Goal: Task Accomplishment & Management: Complete application form

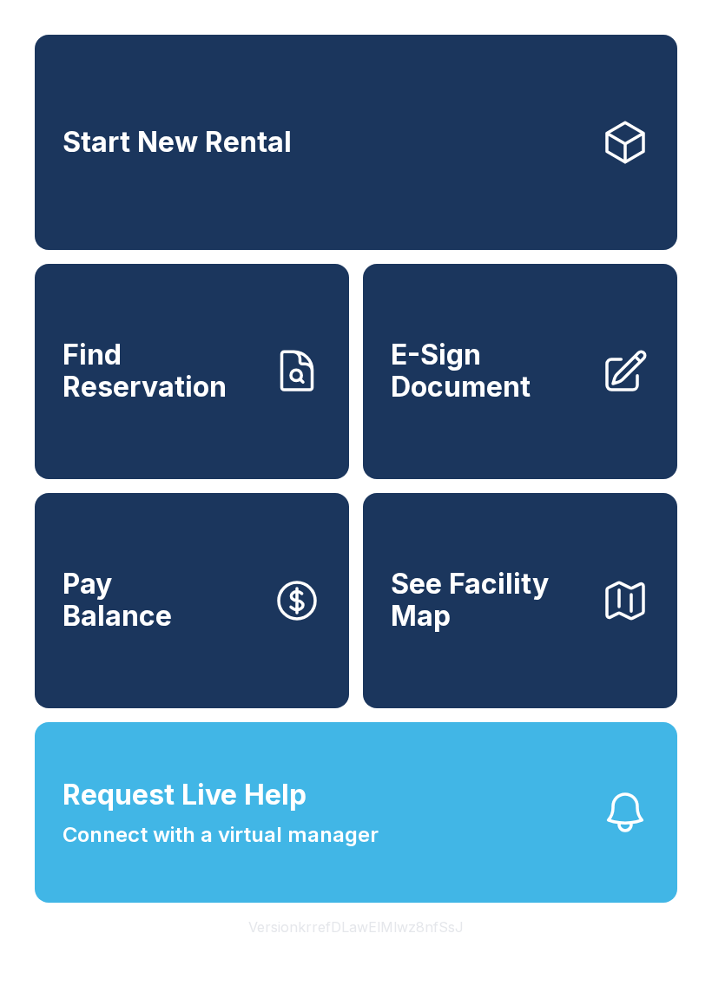
click at [526, 403] on span "E-Sign Document" at bounding box center [489, 370] width 196 height 63
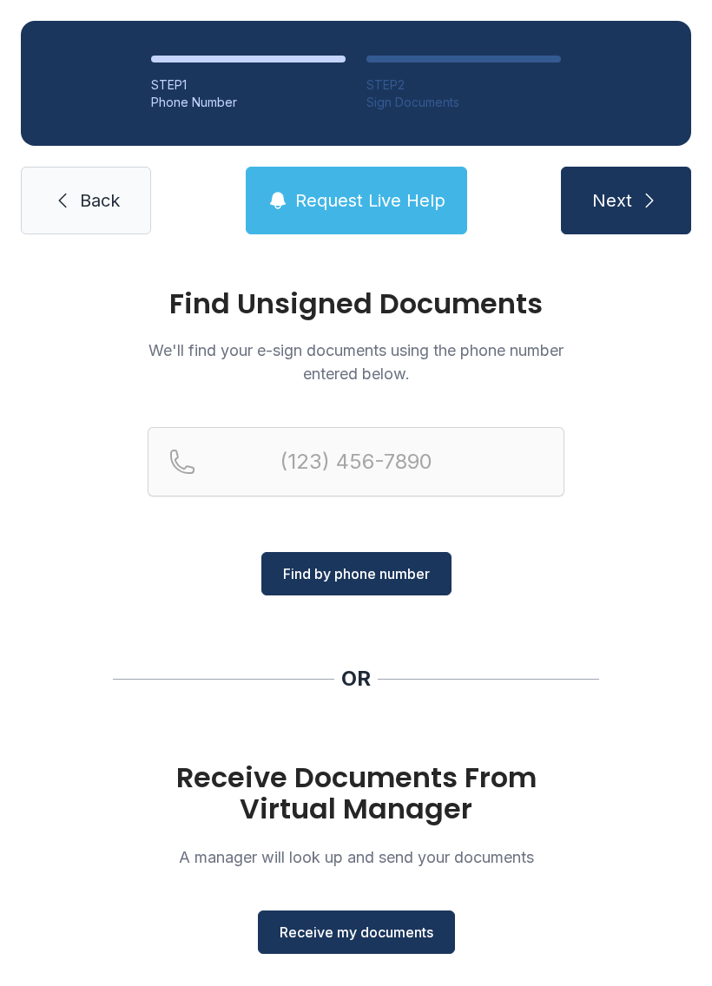
click at [361, 930] on span "Receive my documents" at bounding box center [356, 932] width 154 height 21
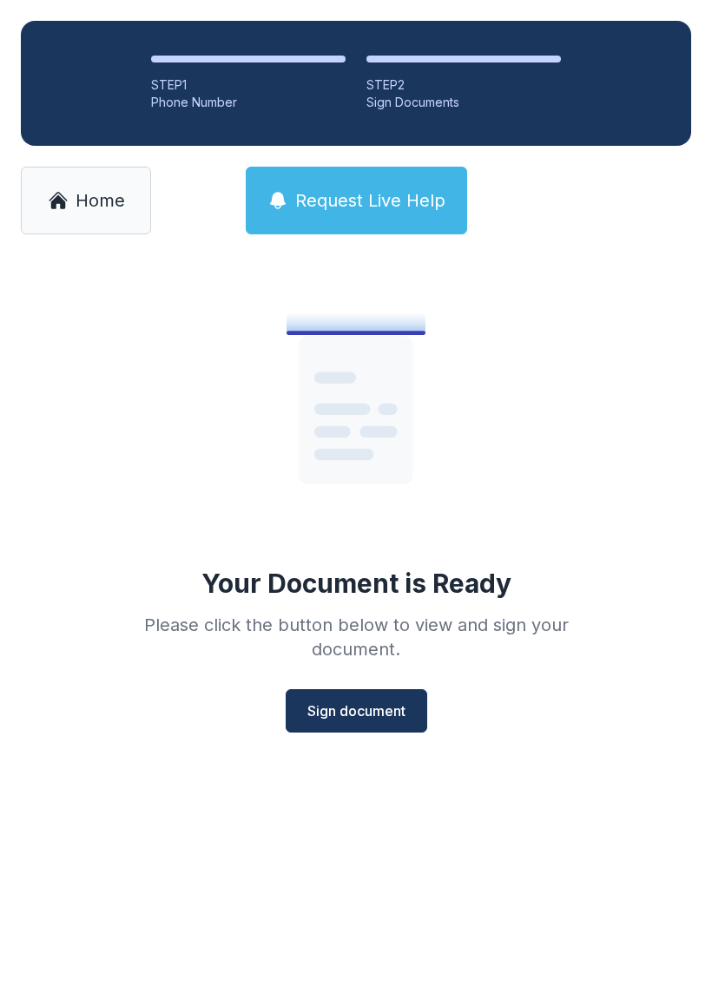
click at [370, 701] on span "Sign document" at bounding box center [356, 710] width 98 height 21
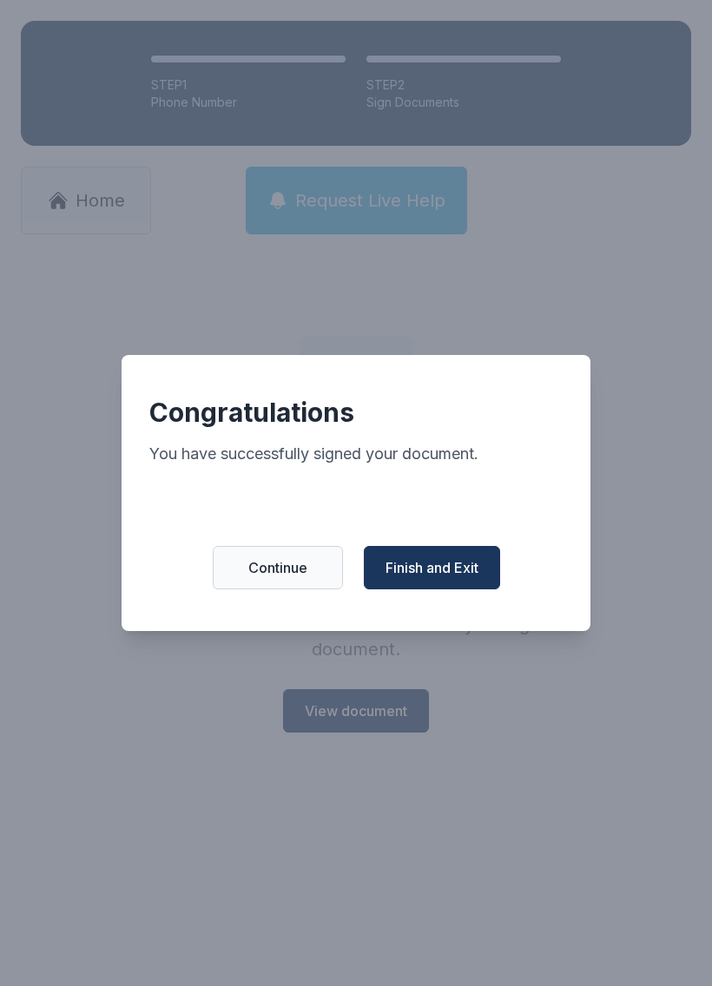
click at [444, 575] on span "Finish and Exit" at bounding box center [431, 567] width 93 height 21
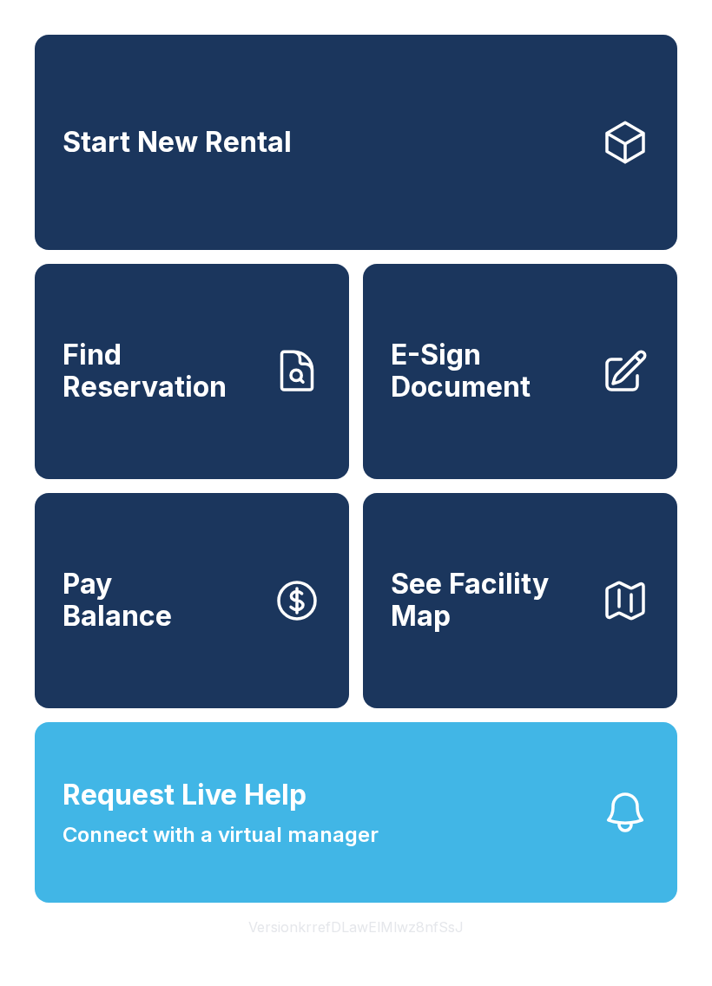
click at [507, 403] on span "E-Sign Document" at bounding box center [489, 370] width 196 height 63
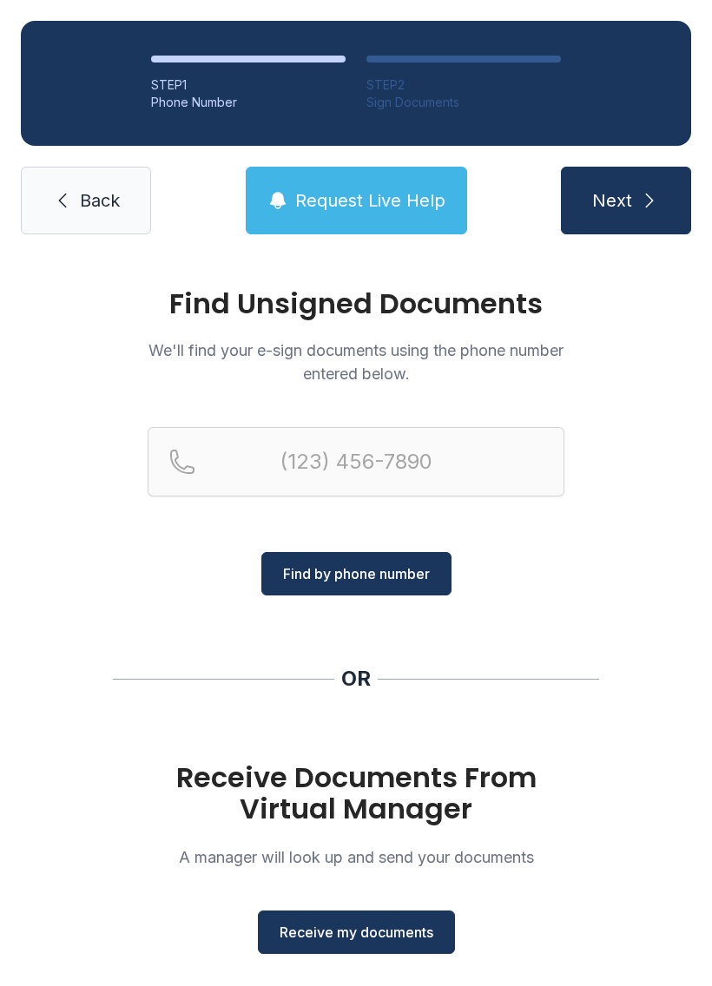
click at [370, 929] on span "Receive my documents" at bounding box center [356, 932] width 154 height 21
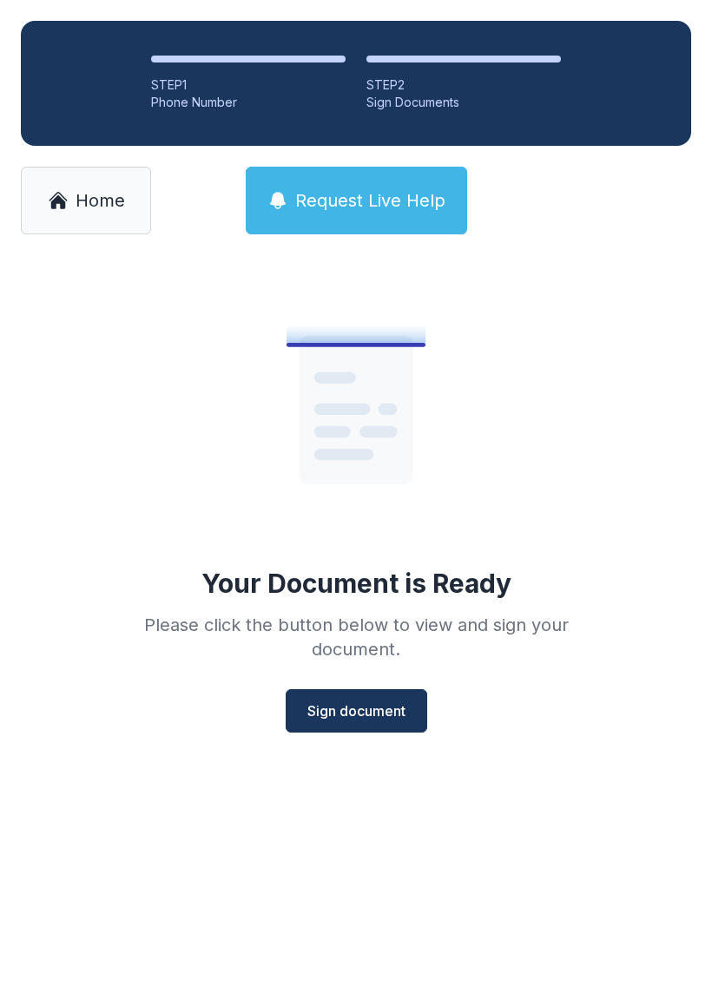
click at [382, 699] on button "Sign document" at bounding box center [356, 710] width 141 height 43
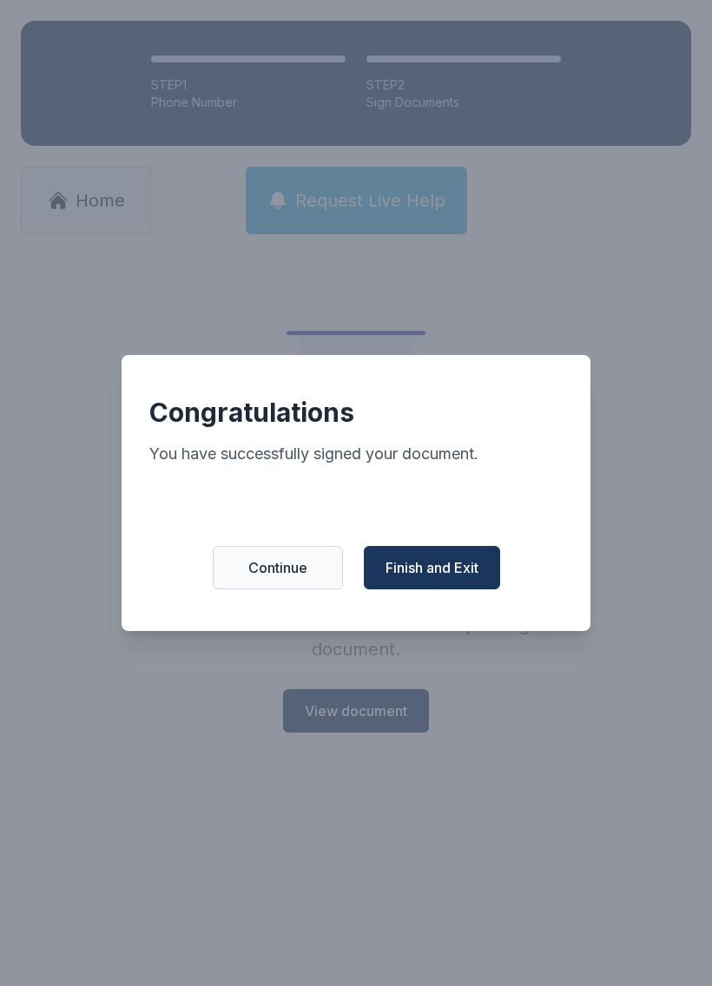
click at [458, 574] on span "Finish and Exit" at bounding box center [431, 567] width 93 height 21
